Goal: Information Seeking & Learning: Find specific fact

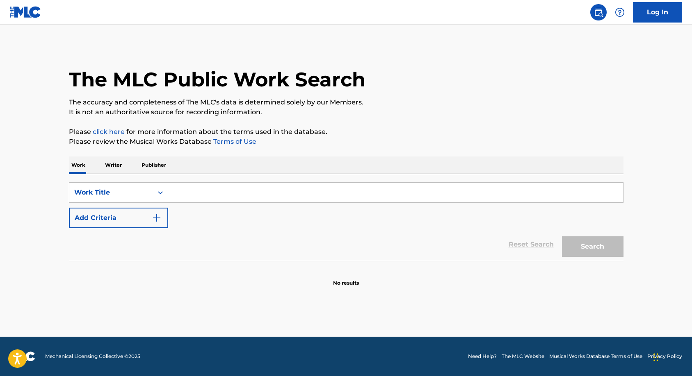
click at [213, 193] on input "Search Form" at bounding box center [395, 193] width 455 height 20
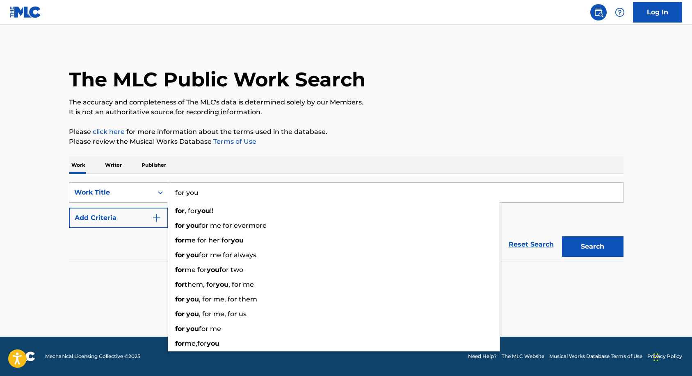
type input "for you"
click at [148, 217] on button "Add Criteria" at bounding box center [118, 218] width 99 height 21
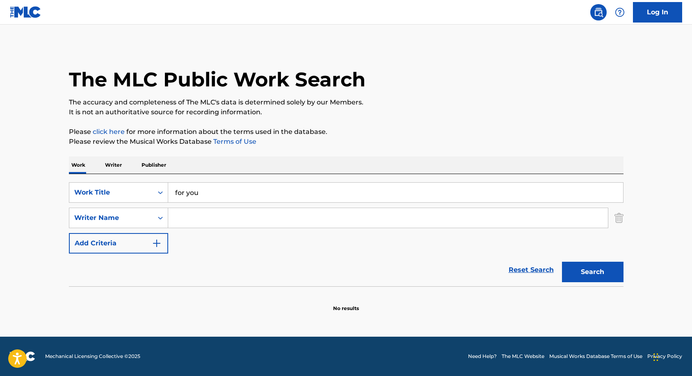
click at [187, 219] on input "Search Form" at bounding box center [388, 218] width 440 height 20
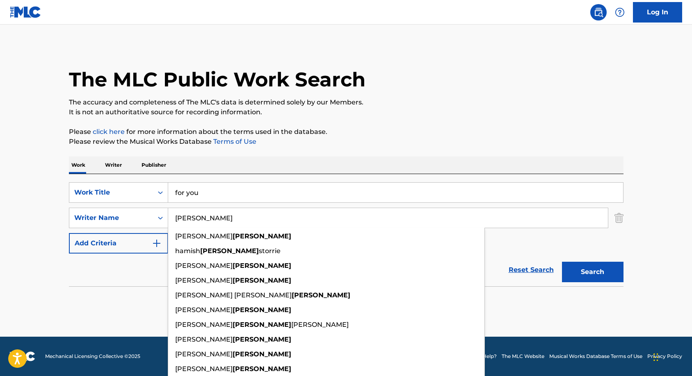
type input "[PERSON_NAME]"
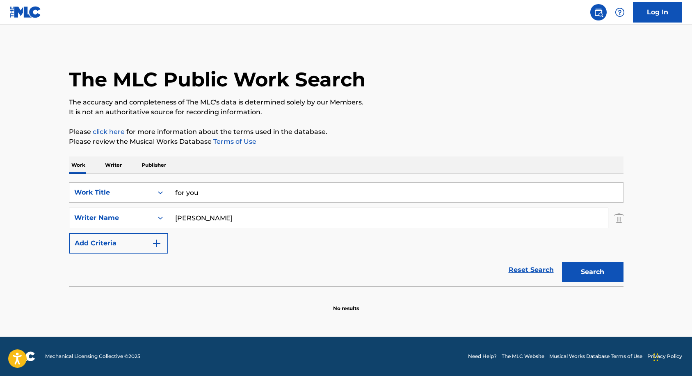
click at [608, 268] on button "Search" at bounding box center [593, 272] width 62 height 21
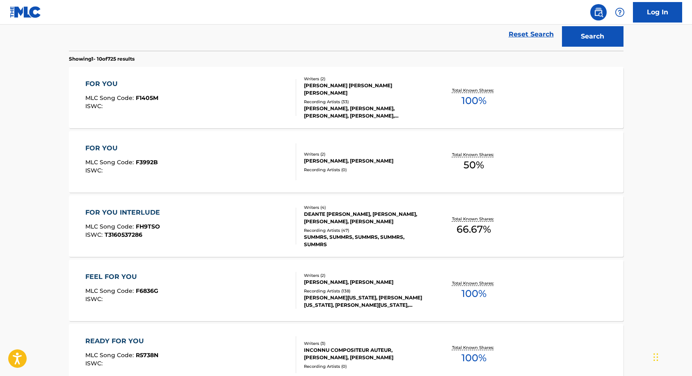
scroll to position [205, 0]
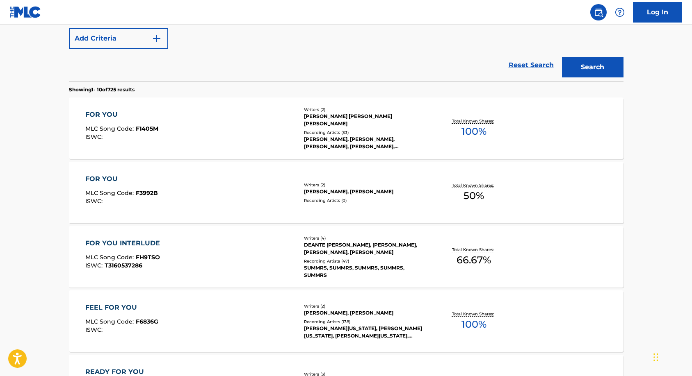
click at [369, 139] on div "[PERSON_NAME], [PERSON_NAME], [PERSON_NAME], [PERSON_NAME], [PERSON_NAME]" at bounding box center [366, 143] width 124 height 15
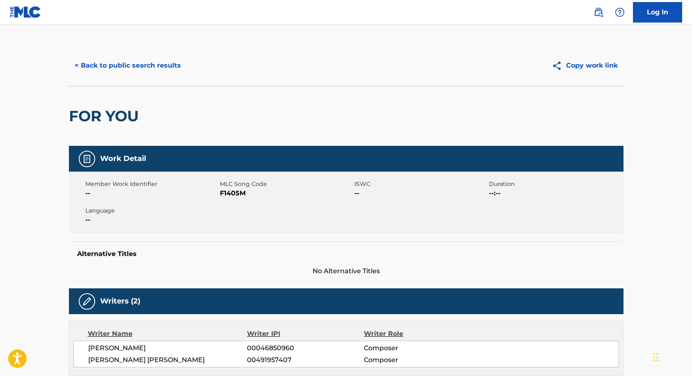
click at [128, 62] on button "< Back to public search results" at bounding box center [128, 65] width 118 height 21
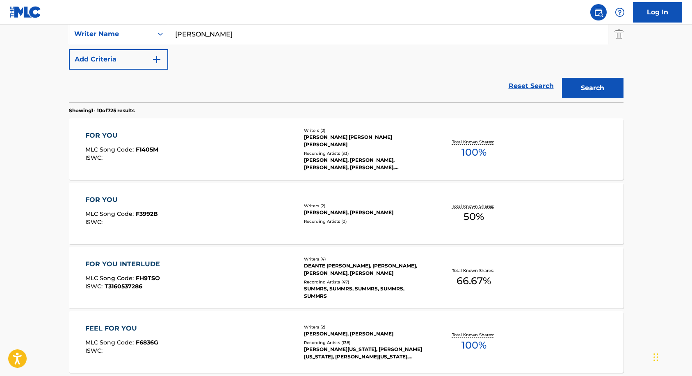
scroll to position [115, 0]
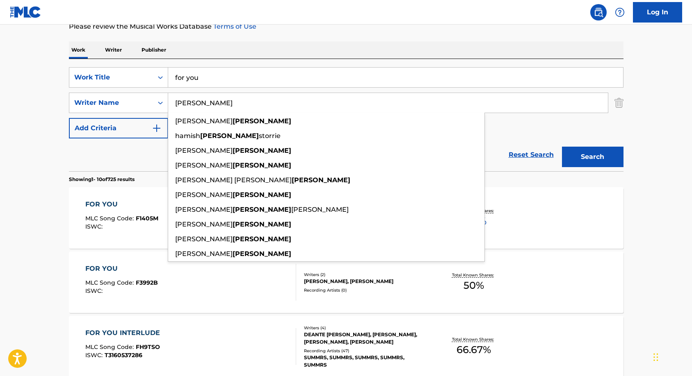
drag, startPoint x: 216, startPoint y: 103, endPoint x: 171, endPoint y: 101, distance: 44.4
click at [171, 101] on input "[PERSON_NAME]" at bounding box center [388, 103] width 440 height 20
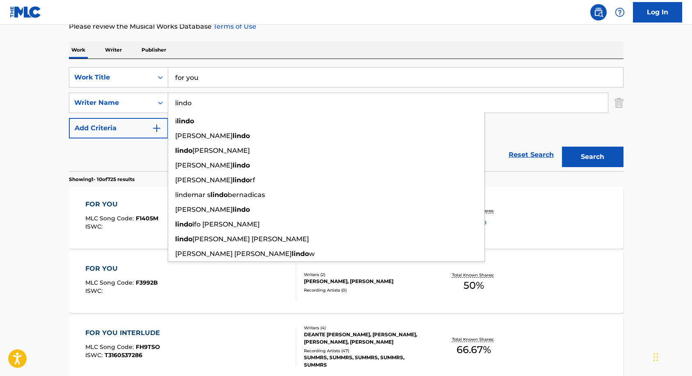
click at [562, 147] on button "Search" at bounding box center [593, 157] width 62 height 21
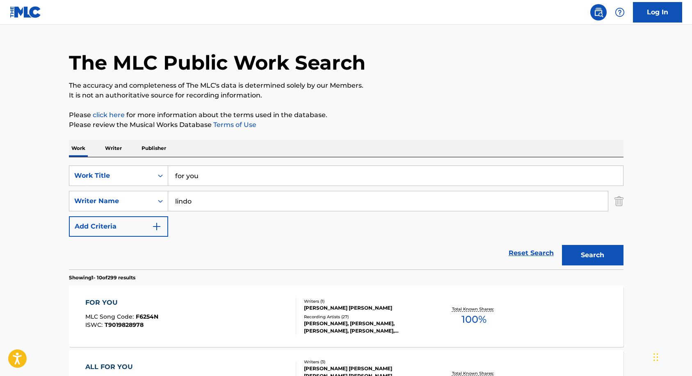
scroll to position [0, 0]
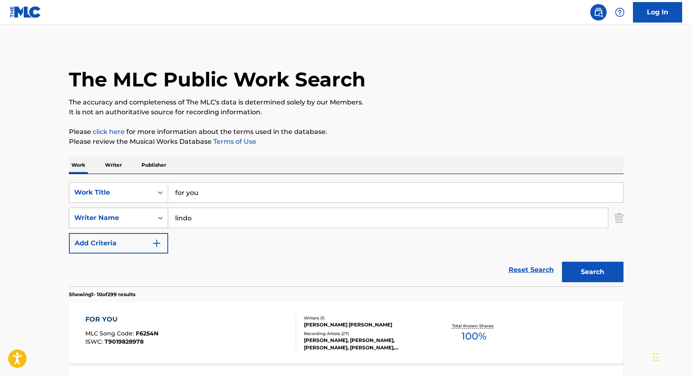
drag, startPoint x: 201, startPoint y: 217, endPoint x: 152, endPoint y: 221, distance: 49.0
click at [152, 221] on div "SearchWithCriteria96450348-1fc5-45ed-aa23-107df5922f46 Writer Name [PERSON_NAME]" at bounding box center [346, 218] width 554 height 21
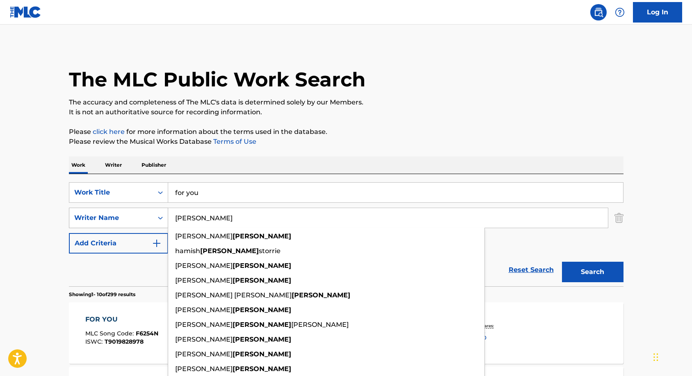
type input "[PERSON_NAME]"
click at [562, 262] on button "Search" at bounding box center [593, 272] width 62 height 21
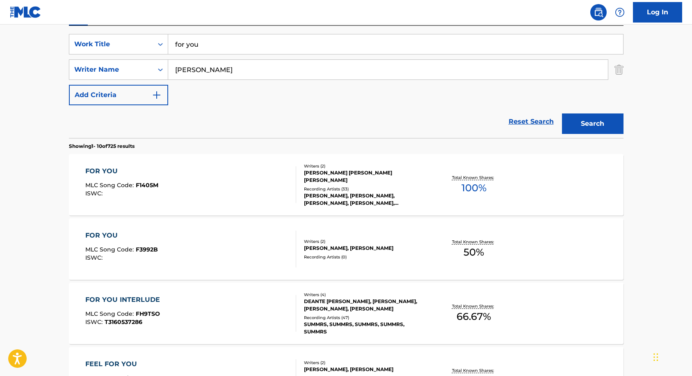
scroll to position [137, 0]
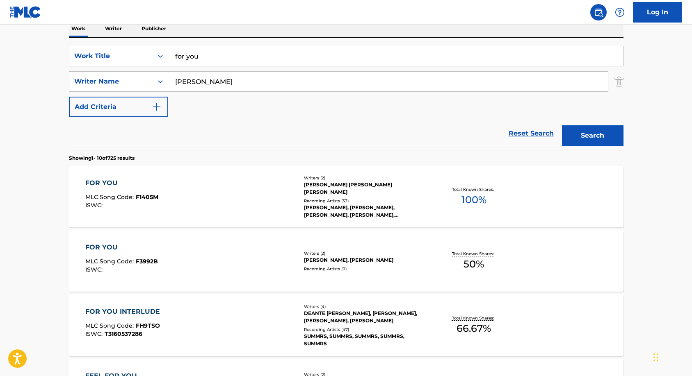
click at [332, 192] on div "[PERSON_NAME] [PERSON_NAME] [PERSON_NAME]" at bounding box center [366, 188] width 124 height 15
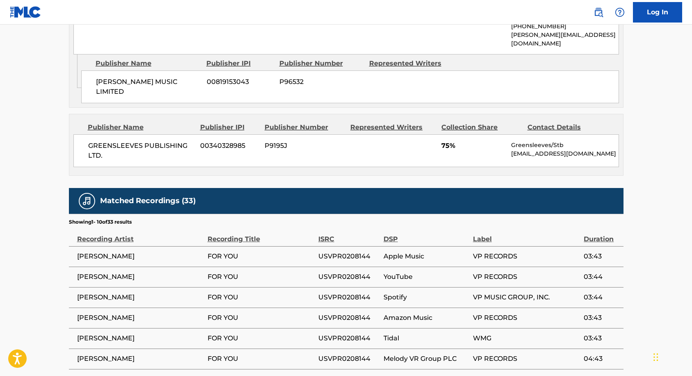
scroll to position [611, 0]
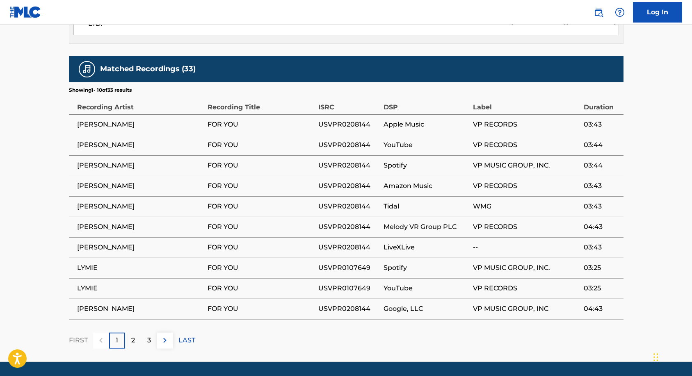
click at [132, 336] on p "2" at bounding box center [133, 341] width 4 height 10
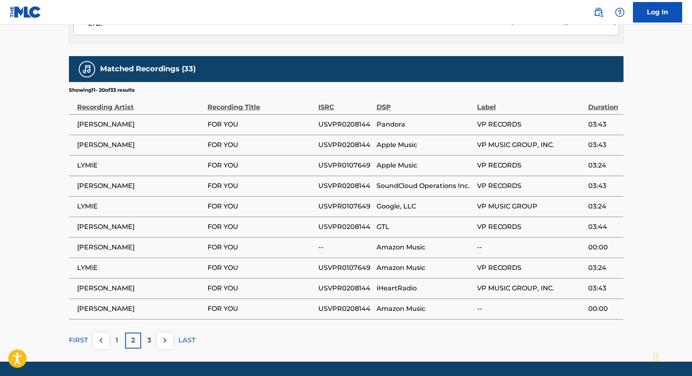
click at [146, 333] on div "3" at bounding box center [149, 341] width 16 height 16
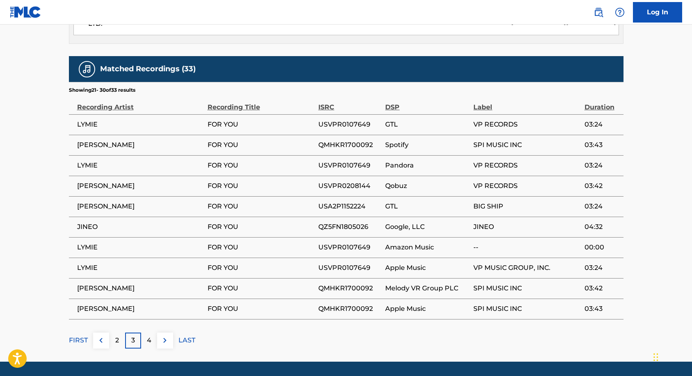
click at [146, 333] on div "4" at bounding box center [149, 341] width 16 height 16
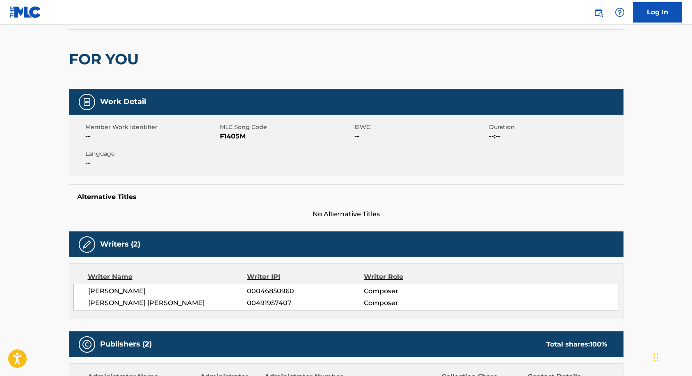
scroll to position [0, 0]
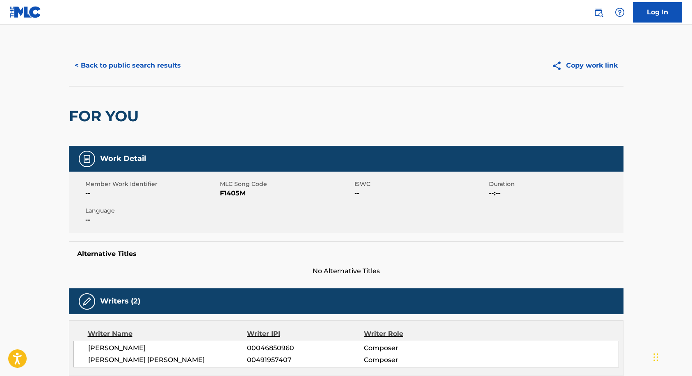
click at [134, 68] on button "< Back to public search results" at bounding box center [128, 65] width 118 height 21
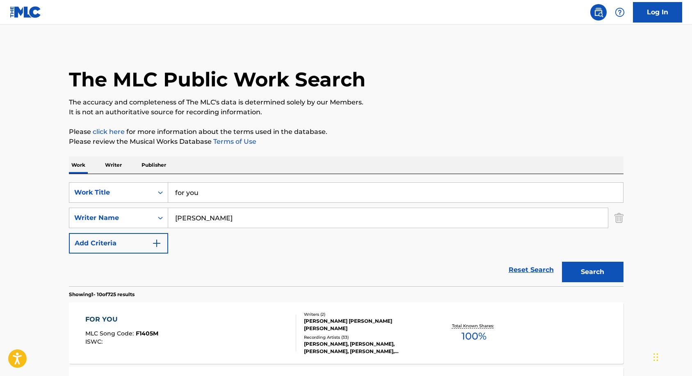
scroll to position [137, 0]
